Goal: Navigation & Orientation: Find specific page/section

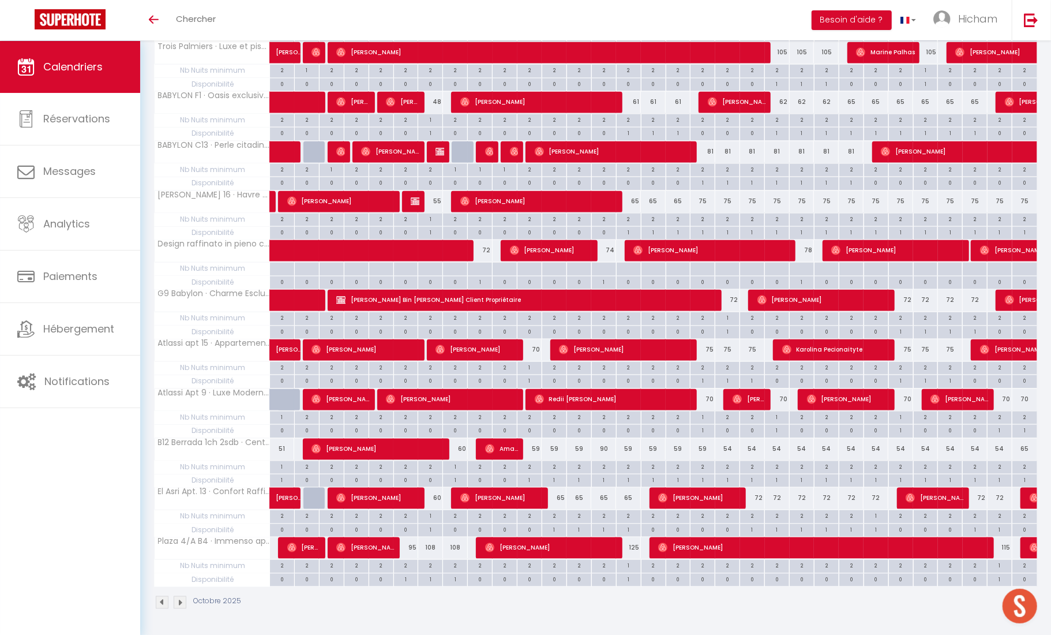
scroll to position [1441, 0]
click at [179, 605] on img at bounding box center [180, 602] width 13 height 13
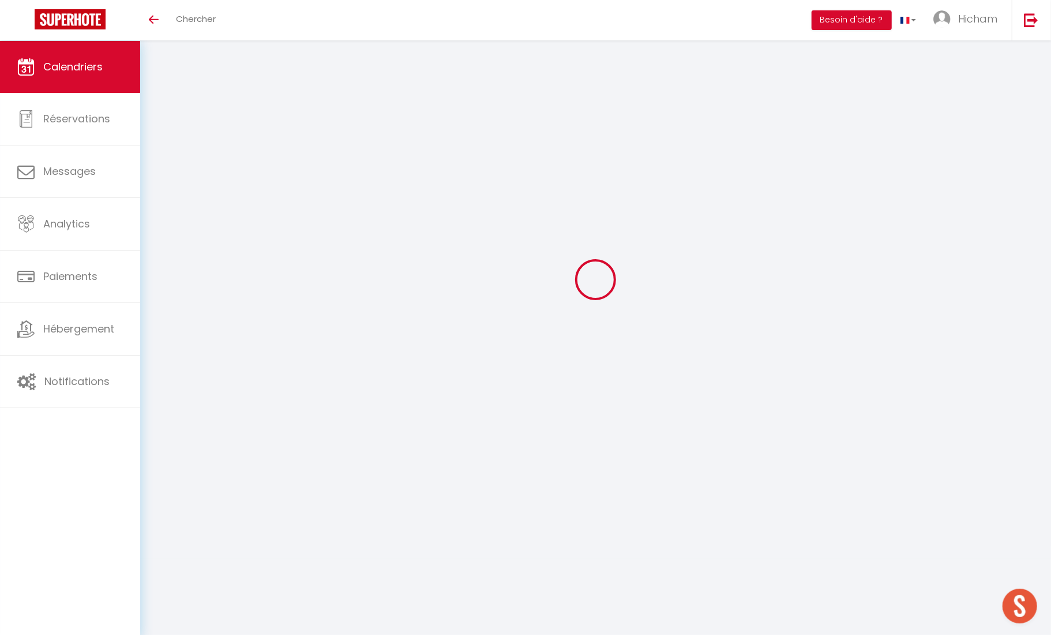
scroll to position [40, 0]
click at [263, 299] on div at bounding box center [595, 279] width 883 height 531
drag, startPoint x: 263, startPoint y: 299, endPoint x: 235, endPoint y: 310, distance: 30.3
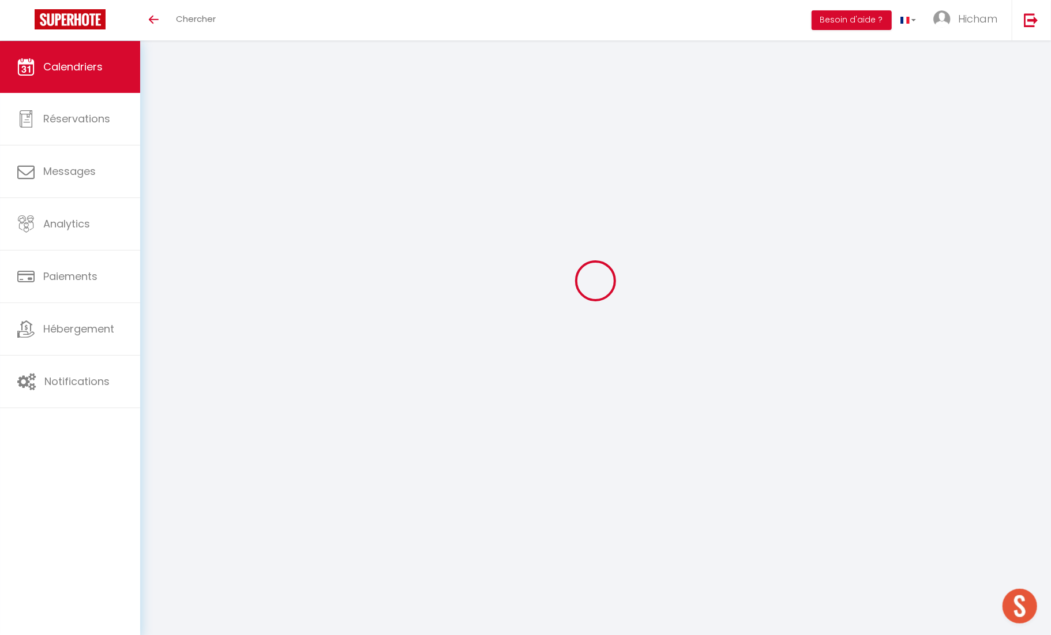
click at [249, 305] on div at bounding box center [595, 280] width 883 height 531
click at [155, 332] on div at bounding box center [595, 280] width 883 height 531
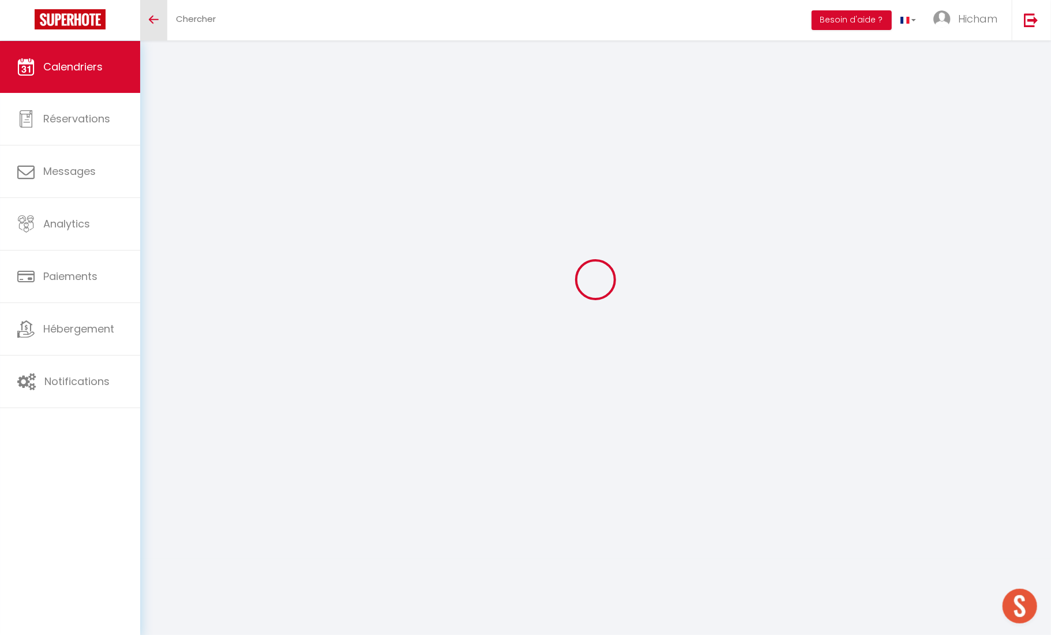
scroll to position [41, 0]
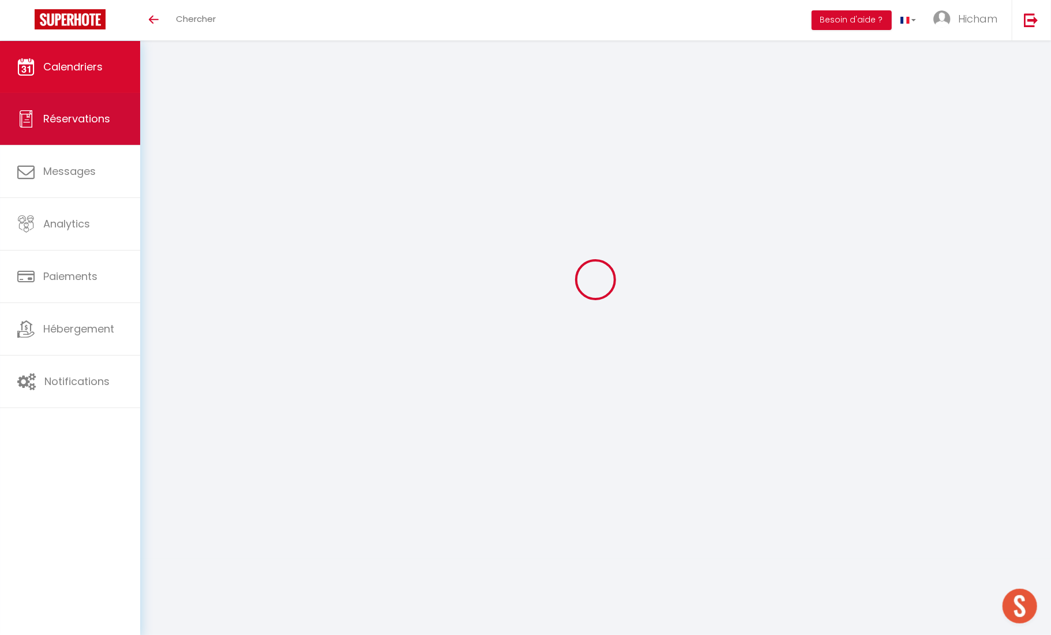
click at [89, 111] on span "Réservations" at bounding box center [76, 118] width 67 height 14
click at [102, 69] on span "Calendriers" at bounding box center [72, 66] width 59 height 14
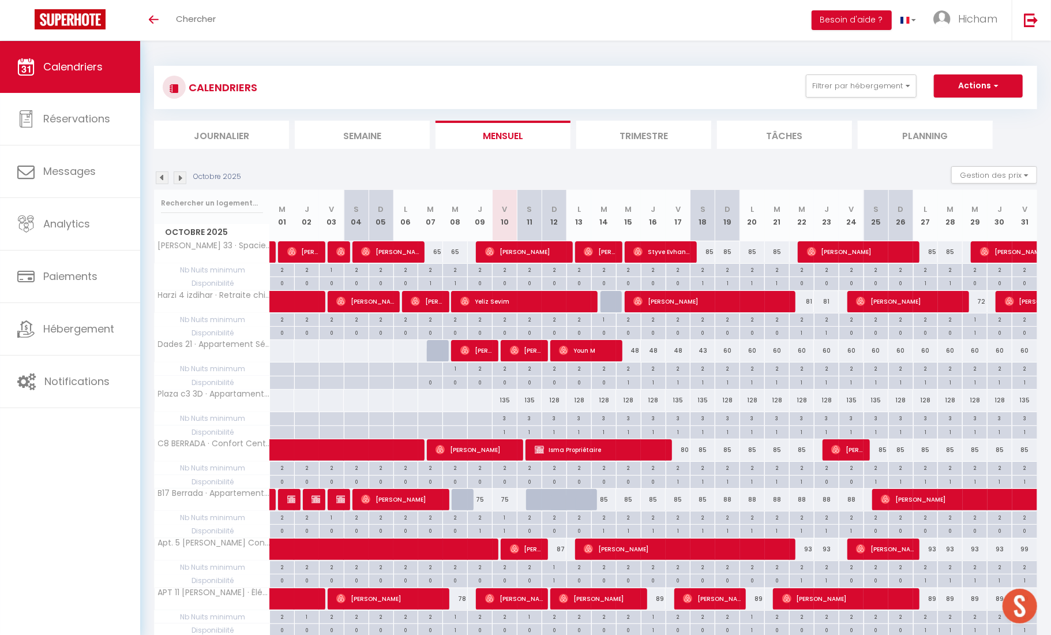
scroll to position [-22, 0]
click at [179, 178] on img at bounding box center [180, 177] width 13 height 13
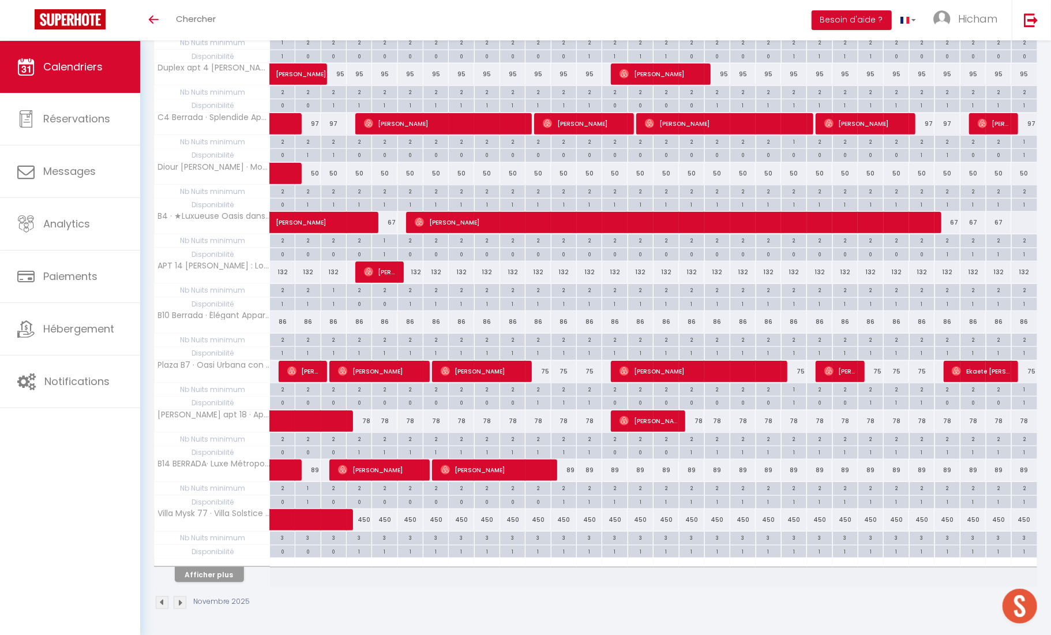
scroll to position [676, 0]
click at [211, 572] on button "Afficher plus" at bounding box center [209, 575] width 69 height 16
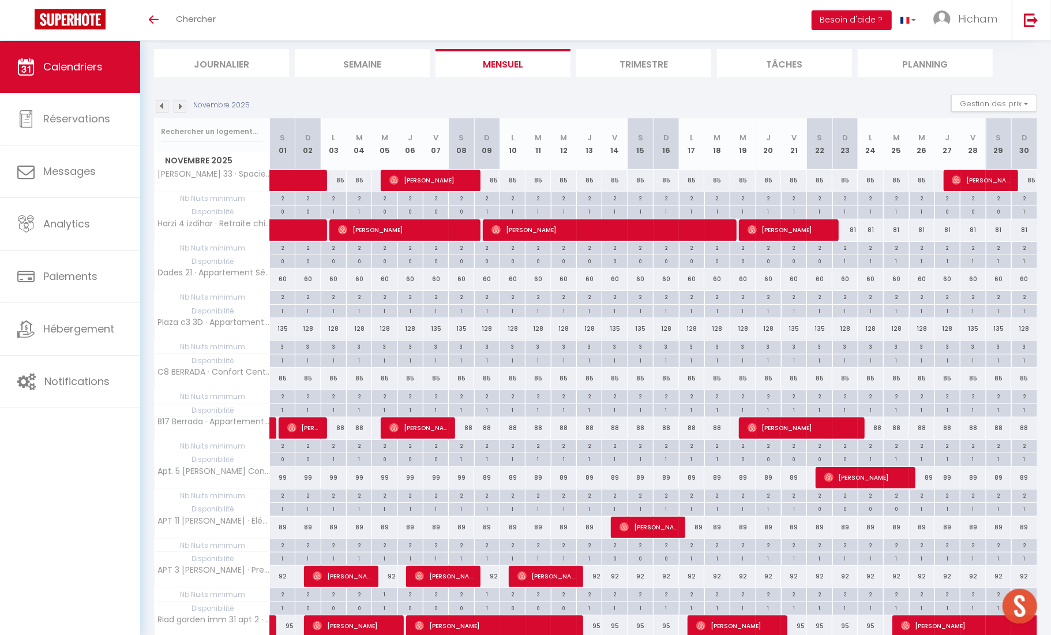
scroll to position [89, 0]
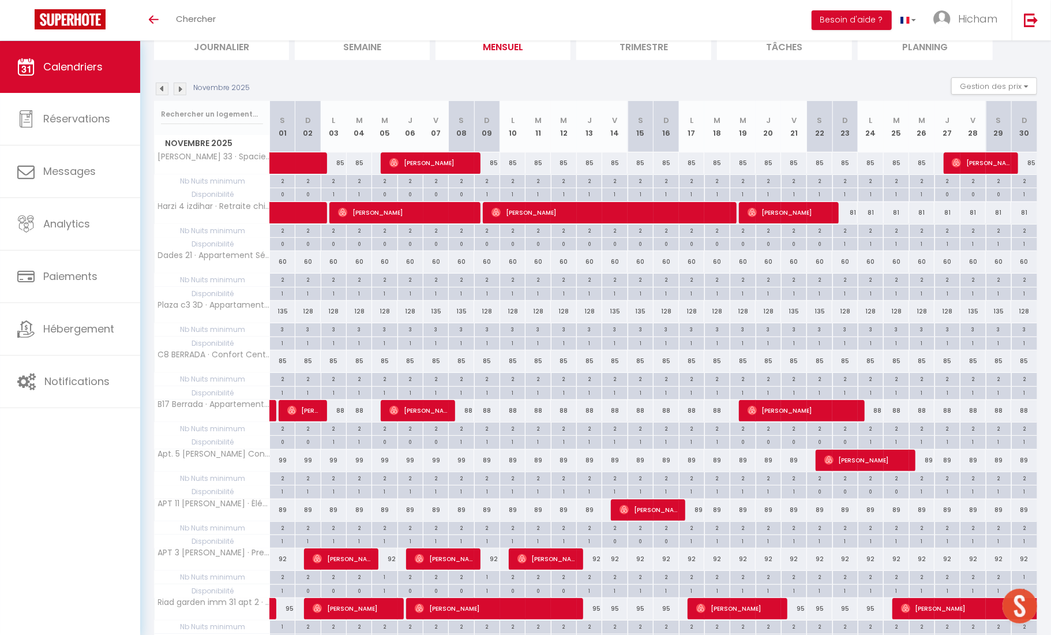
click at [239, 424] on span "Nb Nuits minimum" at bounding box center [212, 428] width 115 height 13
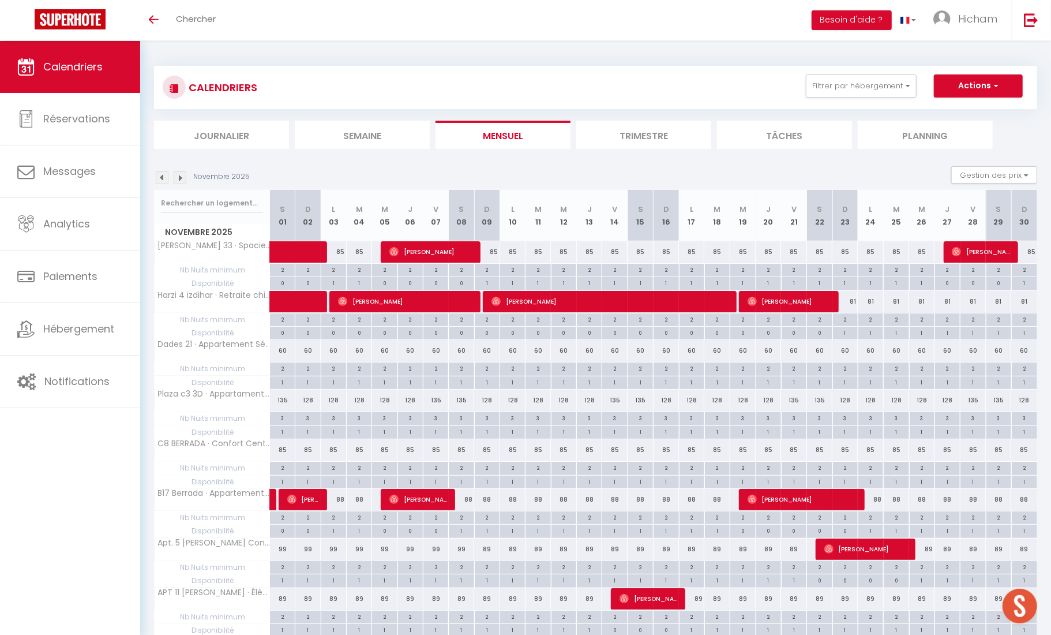
scroll to position [0, 0]
